Goal: Information Seeking & Learning: Learn about a topic

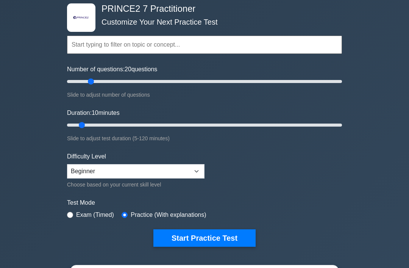
type input "20"
type input "25"
click at [196, 173] on select "Beginner Intermediate Expert" at bounding box center [136, 171] width 138 height 14
select select "intermediate"
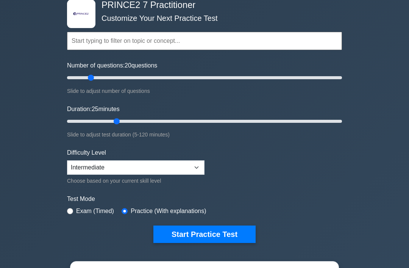
click at [220, 236] on button "Start Practice Test" at bounding box center [204, 234] width 102 height 17
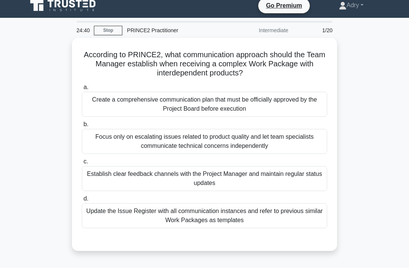
scroll to position [9, 0]
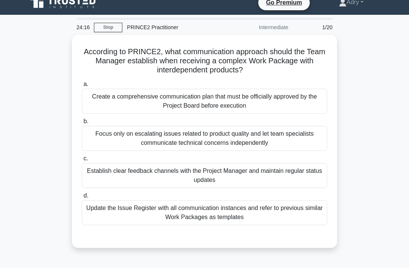
click at [214, 180] on div "Establish clear feedback channels with the Project Manager and maintain regular…" at bounding box center [205, 175] width 246 height 25
click at [82, 161] on input "c. Establish clear feedback channels with the Project Manager and maintain regu…" at bounding box center [82, 158] width 0 height 5
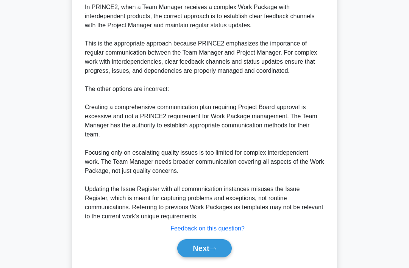
scroll to position [266, 0]
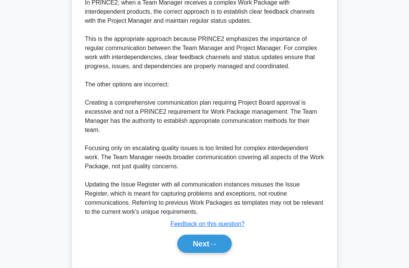
click at [221, 251] on button "Next" at bounding box center [204, 244] width 54 height 18
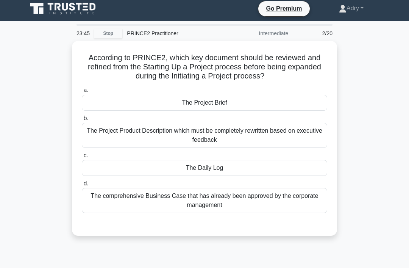
scroll to position [3, 0]
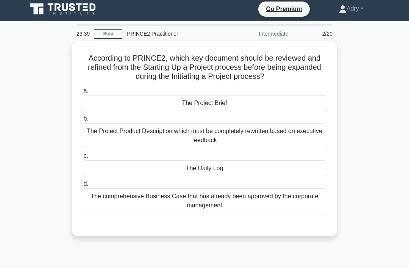
click at [267, 204] on div "The comprehensive Business Case that has already been approved by the corporate…" at bounding box center [205, 200] width 246 height 25
click at [82, 186] on input "d. The comprehensive Business Case that has already been approved by the corpor…" at bounding box center [82, 184] width 0 height 5
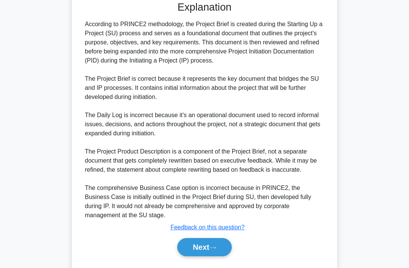
scroll to position [239, 0]
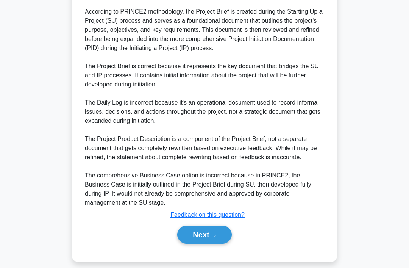
click at [222, 244] on button "Next" at bounding box center [204, 234] width 54 height 18
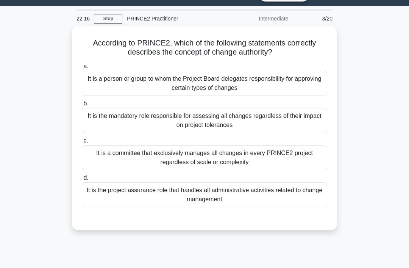
scroll to position [19, 0]
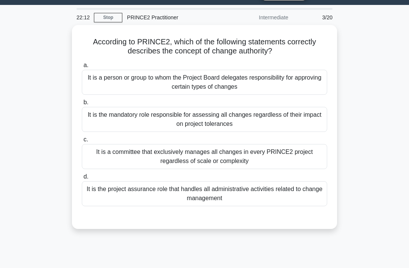
click at [278, 87] on div "It is a person or group to whom the Project Board delegates responsibility for …" at bounding box center [205, 82] width 246 height 25
click at [82, 68] on input "a. It is a person or group to whom the Project Board delegates responsibility f…" at bounding box center [82, 65] width 0 height 5
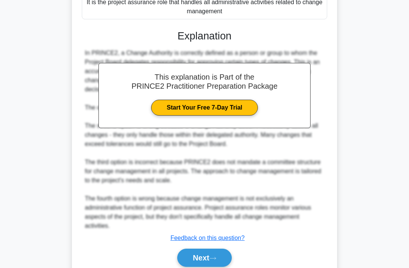
scroll to position [211, 0]
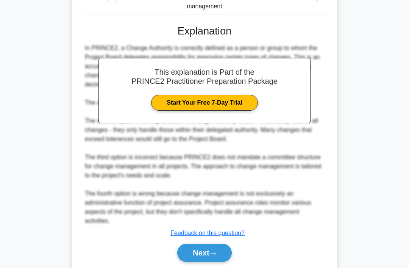
click at [214, 246] on button "Next" at bounding box center [204, 253] width 54 height 18
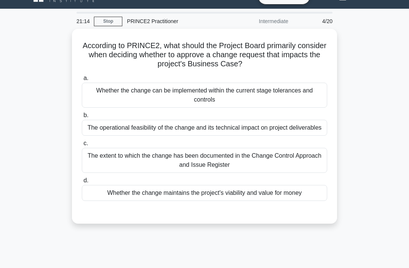
scroll to position [16, 0]
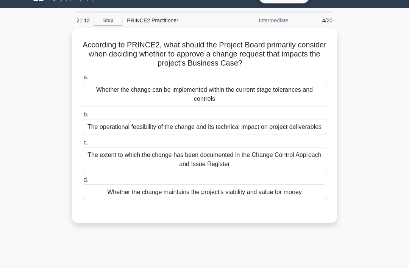
click at [111, 200] on div "Whether the change maintains the project's viability and value for money" at bounding box center [205, 192] width 246 height 16
click at [82, 182] on input "d. Whether the change maintains the project's viability and value for money" at bounding box center [82, 179] width 0 height 5
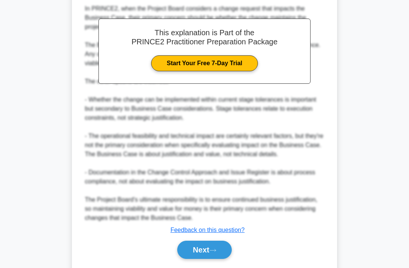
scroll to position [252, 0]
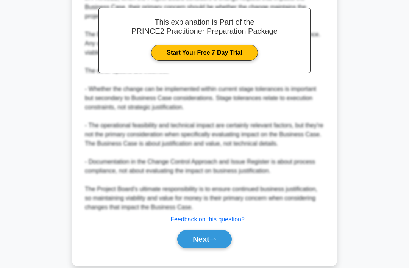
click at [210, 248] on button "Next" at bounding box center [204, 239] width 54 height 18
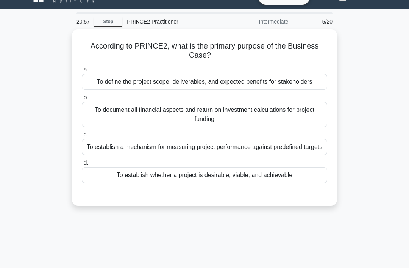
scroll to position [15, 0]
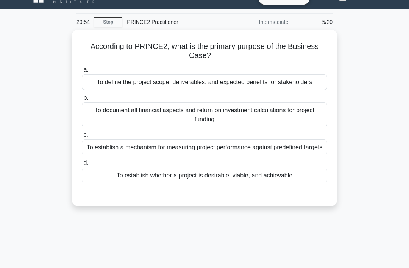
click at [113, 183] on div "To establish whether a project is desirable, viable, and achievable" at bounding box center [205, 176] width 246 height 16
click at [82, 166] on input "d. To establish whether a project is desirable, viable, and achievable" at bounding box center [82, 163] width 0 height 5
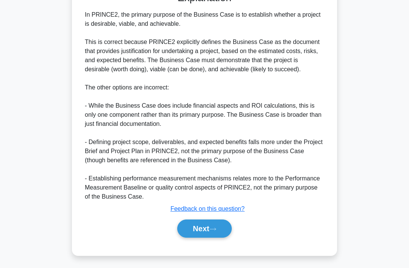
scroll to position [220, 0]
click at [208, 238] on button "Next" at bounding box center [204, 228] width 54 height 18
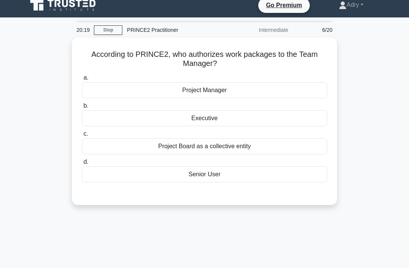
scroll to position [6, 0]
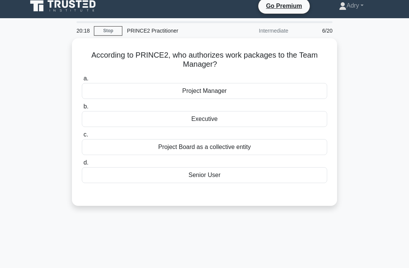
click at [252, 90] on div "Project Manager" at bounding box center [205, 91] width 246 height 16
click at [82, 81] on input "a. Project Manager" at bounding box center [82, 78] width 0 height 5
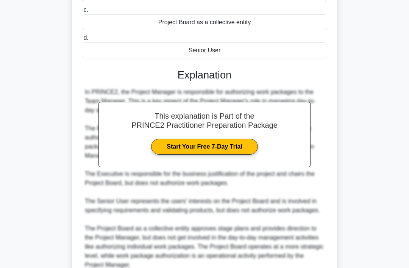
scroll to position [184, 0]
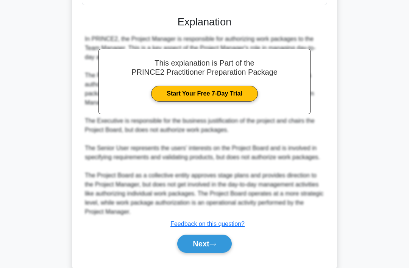
click at [198, 253] on button "Next" at bounding box center [204, 244] width 54 height 18
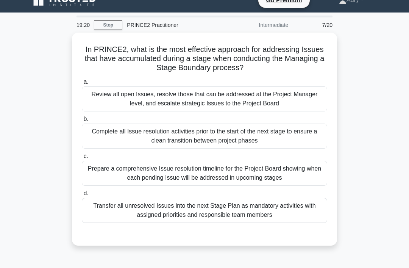
scroll to position [11, 0]
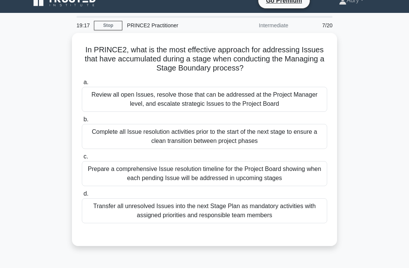
click at [270, 207] on div "Transfer all unresolved Issues into the next Stage Plan as mandatory activities…" at bounding box center [205, 210] width 246 height 25
click at [82, 196] on input "d. Transfer all unresolved Issues into the next Stage Plan as mandatory activit…" at bounding box center [82, 193] width 0 height 5
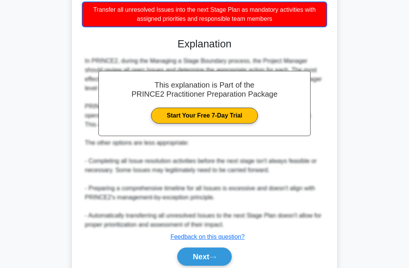
scroll to position [239, 0]
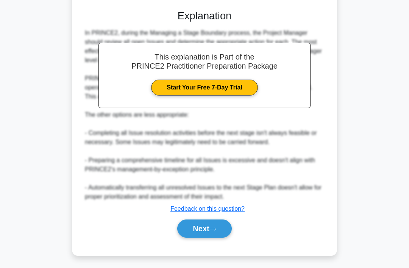
click at [216, 238] on button "Next" at bounding box center [204, 228] width 54 height 18
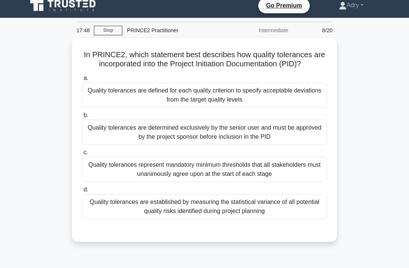
scroll to position [6, 0]
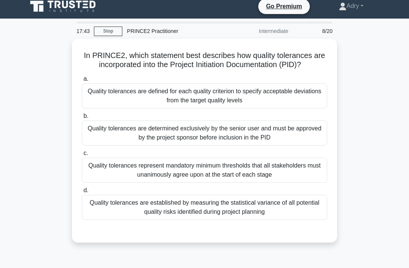
click at [107, 108] on div "Quality tolerances are defined for each quality criterion to specify acceptable…" at bounding box center [205, 95] width 246 height 25
click at [82, 81] on input "a. Quality tolerances are defined for each quality criterion to specify accepta…" at bounding box center [82, 79] width 0 height 5
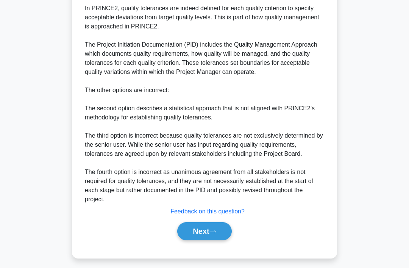
scroll to position [257, 0]
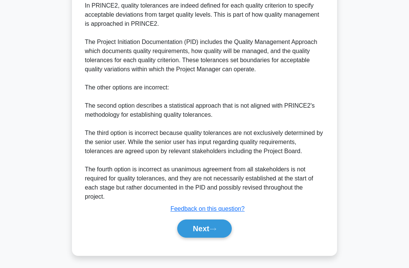
click at [216, 231] on icon at bounding box center [213, 229] width 7 height 4
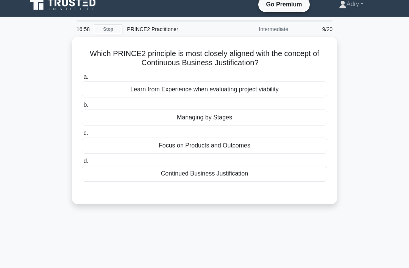
scroll to position [6, 0]
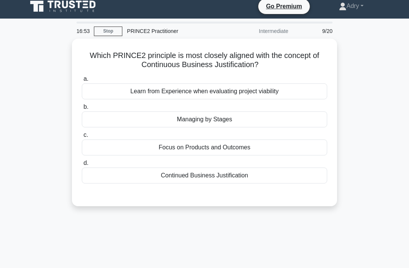
click at [299, 175] on div "Continued Business Justification" at bounding box center [205, 176] width 246 height 16
click at [82, 166] on input "d. Continued Business Justification" at bounding box center [82, 163] width 0 height 5
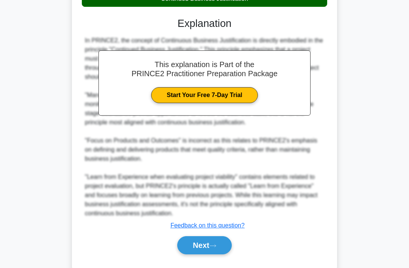
scroll to position [193, 0]
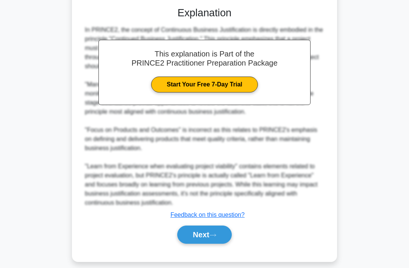
click at [216, 237] on icon at bounding box center [213, 235] width 7 height 4
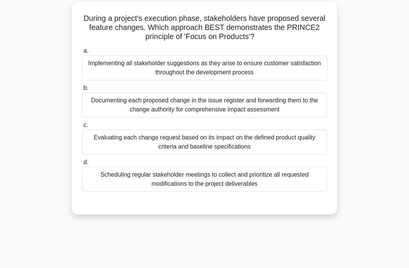
scroll to position [43, 0]
click at [305, 141] on div "Evaluating each change request based on its impact on the defined product quali…" at bounding box center [205, 141] width 246 height 25
click at [82, 127] on input "c. Evaluating each change request based on its impact on the defined product qu…" at bounding box center [82, 124] width 0 height 5
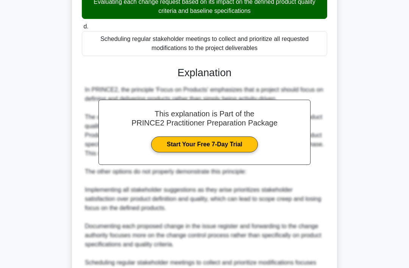
scroll to position [266, 0]
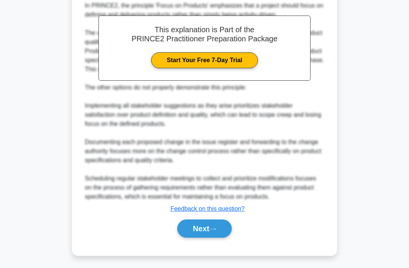
click at [216, 231] on icon at bounding box center [213, 229] width 7 height 4
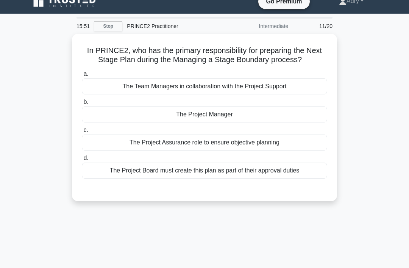
scroll to position [11, 0]
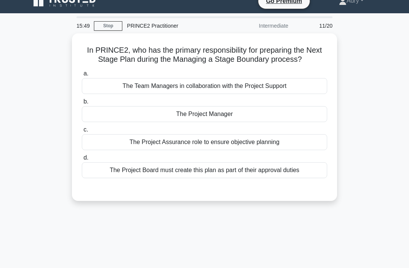
click at [300, 122] on div "The Project Manager" at bounding box center [205, 114] width 246 height 16
click at [82, 104] on input "b. The Project Manager" at bounding box center [82, 101] width 0 height 5
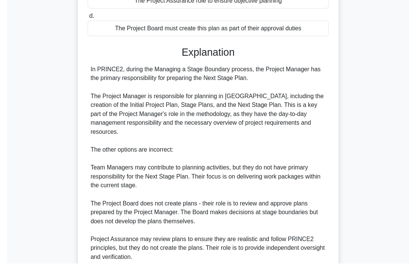
scroll to position [185, 0]
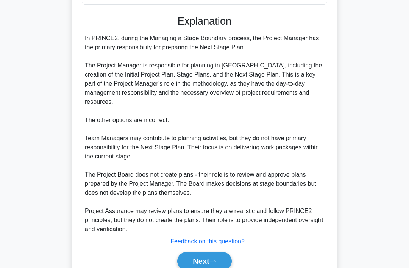
click at [210, 268] on button "Next" at bounding box center [204, 261] width 54 height 18
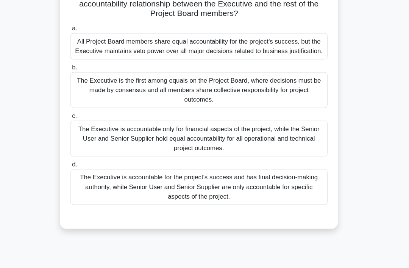
scroll to position [69, 0]
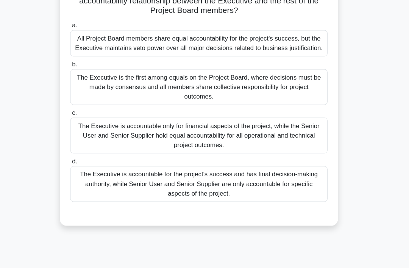
click at [88, 183] on div "The Executive is accountable for the project's success and has final decision-m…" at bounding box center [205, 175] width 246 height 34
click at [82, 157] on input "d. The Executive is accountable for the project's success and has final decisio…" at bounding box center [82, 154] width 0 height 5
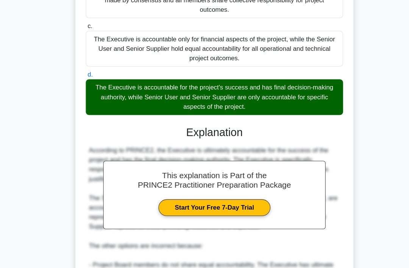
scroll to position [152, 0]
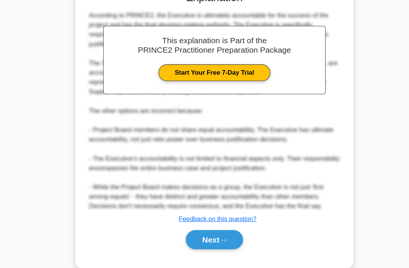
click at [213, 235] on button "Next" at bounding box center [204, 228] width 54 height 18
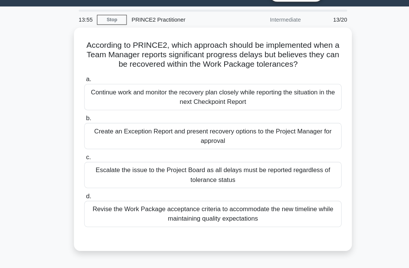
scroll to position [18, 0]
click at [96, 142] on div "Create an Exception Report and present recovery options to the Project Manager …" at bounding box center [205, 129] width 246 height 25
click at [82, 115] on input "b. Create an Exception Report and present recovery options to the Project Manag…" at bounding box center [82, 112] width 0 height 5
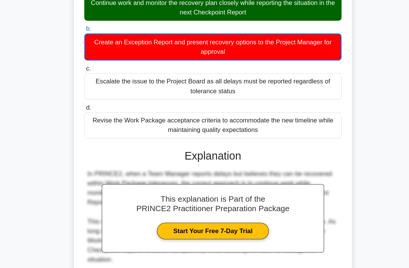
scroll to position [103, 0]
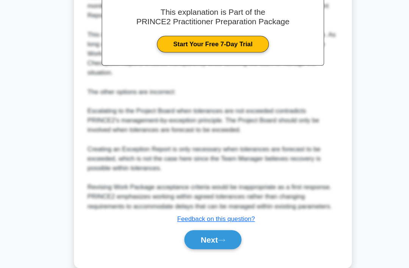
click at [216, 231] on icon at bounding box center [213, 229] width 7 height 4
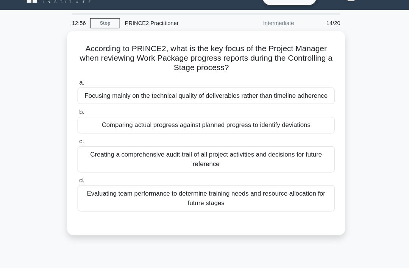
scroll to position [15, 0]
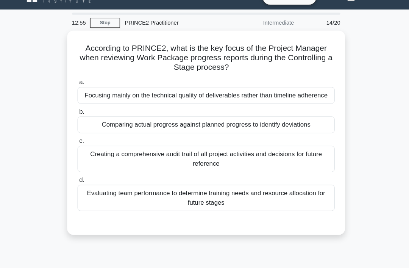
click at [86, 127] on div "Comparing actual progress against planned progress to identify deviations" at bounding box center [205, 119] width 246 height 16
click at [82, 109] on input "b. Comparing actual progress against planned progress to identify deviations" at bounding box center [82, 106] width 0 height 5
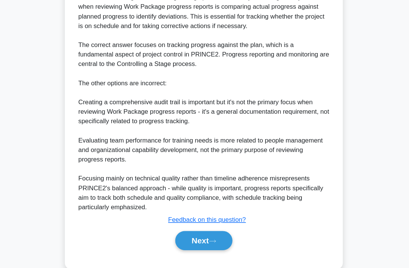
scroll to position [253, 0]
click at [210, 238] on button "Next" at bounding box center [204, 229] width 54 height 18
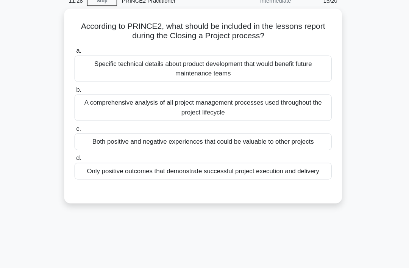
scroll to position [38, 0]
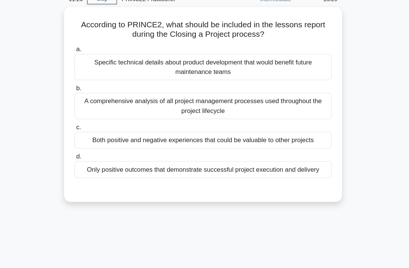
click at [290, 141] on div "Both positive and negative experiences that could be valuable to other projects" at bounding box center [205, 134] width 246 height 16
click at [82, 124] on input "c. Both positive and negative experiences that could be valuable to other proje…" at bounding box center [82, 121] width 0 height 5
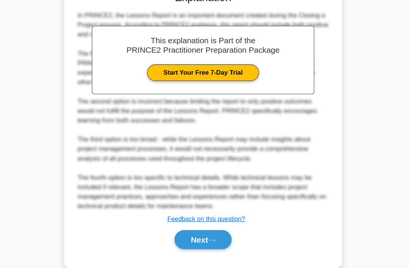
click at [210, 231] on icon at bounding box center [213, 229] width 7 height 4
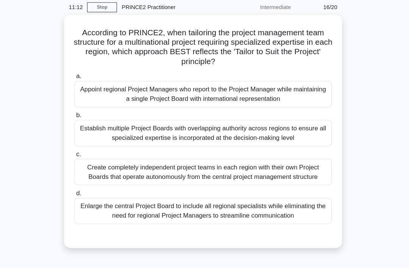
scroll to position [30, 0]
click at [251, 90] on div "Appoint regional Project Managers who report to the Project Manager while maint…" at bounding box center [205, 90] width 246 height 25
click at [82, 76] on input "a. Appoint regional Project Managers who report to the Project Manager while ma…" at bounding box center [82, 73] width 0 height 5
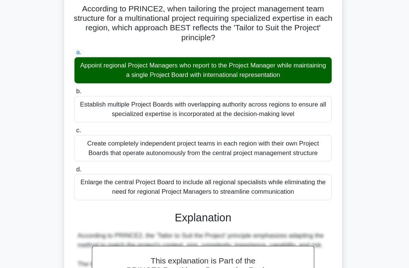
scroll to position [51, 0]
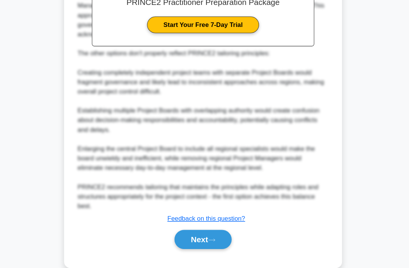
click at [195, 236] on button "Next" at bounding box center [204, 228] width 54 height 18
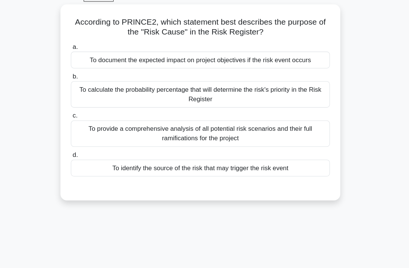
scroll to position [41, 0]
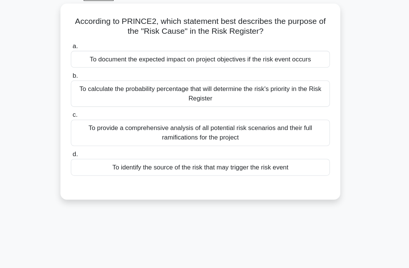
click at [290, 168] on div "a. To document the expected impact on project objectives if the risk event occu…" at bounding box center [204, 103] width 255 height 130
click at [283, 166] on div "To identify the source of the risk that may trigger the risk event" at bounding box center [205, 158] width 246 height 16
click at [82, 149] on input "d. To identify the source of the risk that may trigger the risk event" at bounding box center [82, 146] width 0 height 5
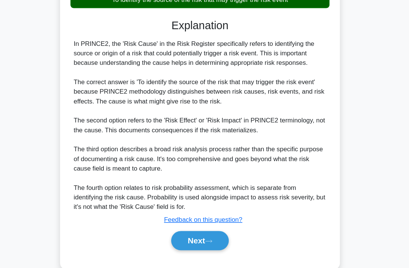
scroll to position [217, 0]
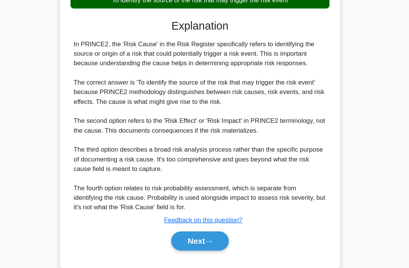
click at [204, 235] on button "Next" at bounding box center [204, 228] width 54 height 18
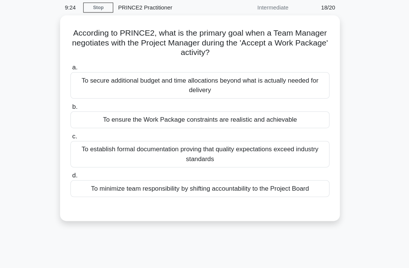
scroll to position [30, 0]
click at [269, 115] on div "To ensure the Work Package constraints are realistic and achievable" at bounding box center [205, 113] width 246 height 16
click at [82, 103] on input "b. To ensure the Work Package constraints are realistic and achievable" at bounding box center [82, 100] width 0 height 5
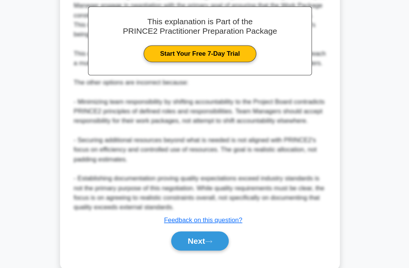
click at [202, 234] on button "Next" at bounding box center [204, 228] width 54 height 18
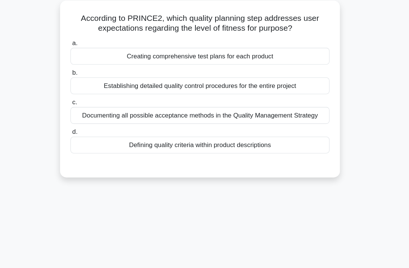
scroll to position [44, 0]
click at [277, 145] on div "Defining quality criteria within product descriptions" at bounding box center [205, 137] width 246 height 16
click at [82, 127] on input "d. Defining quality criteria within product descriptions" at bounding box center [82, 124] width 0 height 5
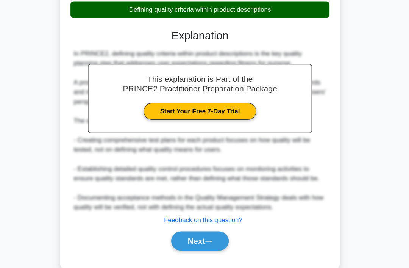
click at [206, 235] on button "Next" at bounding box center [204, 228] width 54 height 18
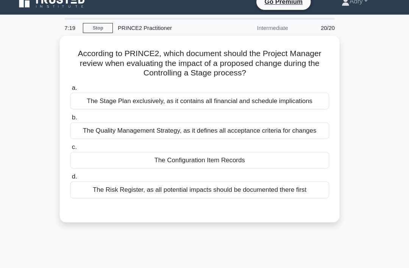
scroll to position [12, 0]
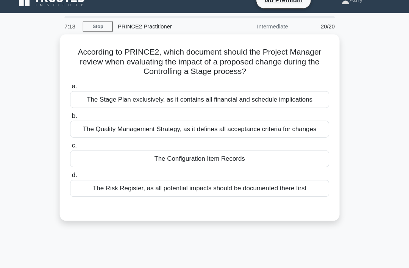
click at [87, 98] on div "The Stage Plan exclusively, as it contains all financial and schedule implicati…" at bounding box center [205, 94] width 246 height 16
click at [82, 85] on input "a. The Stage Plan exclusively, as it contains all financial and schedule implic…" at bounding box center [82, 82] width 0 height 5
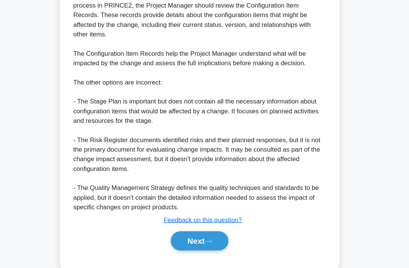
scroll to position [254, 0]
click at [197, 236] on button "Next" at bounding box center [204, 228] width 54 height 18
